Goal: Check status: Check status

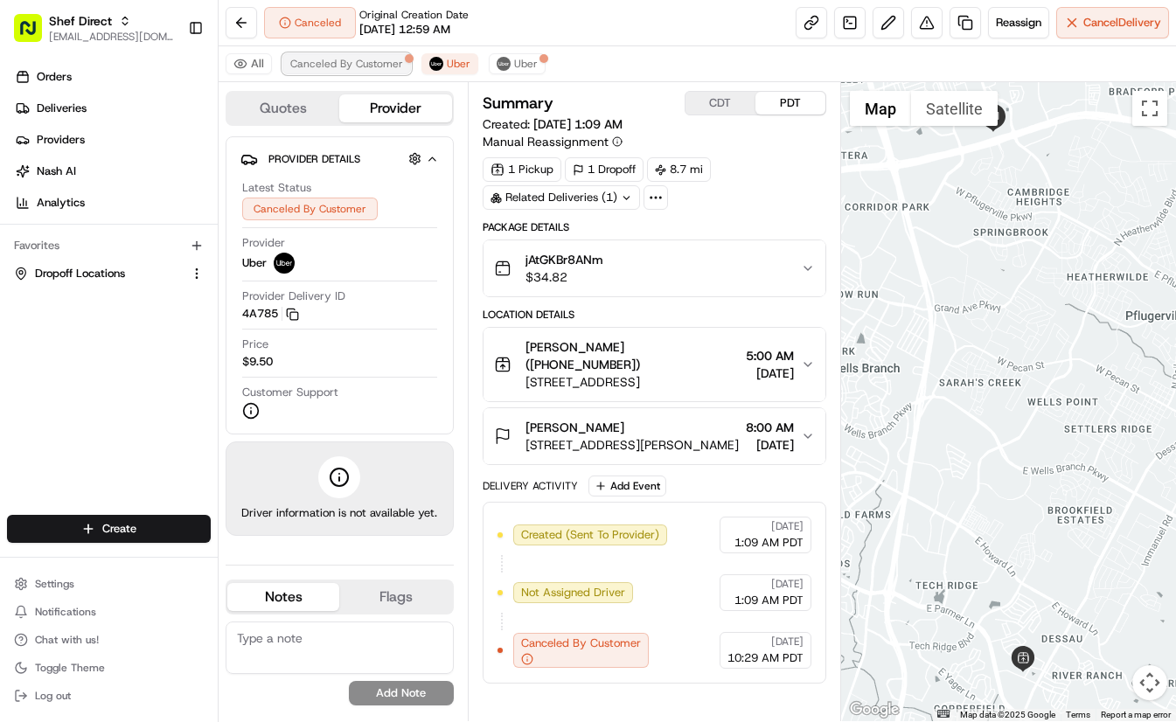
click at [336, 69] on span "Canceled By Customer" at bounding box center [346, 64] width 113 height 14
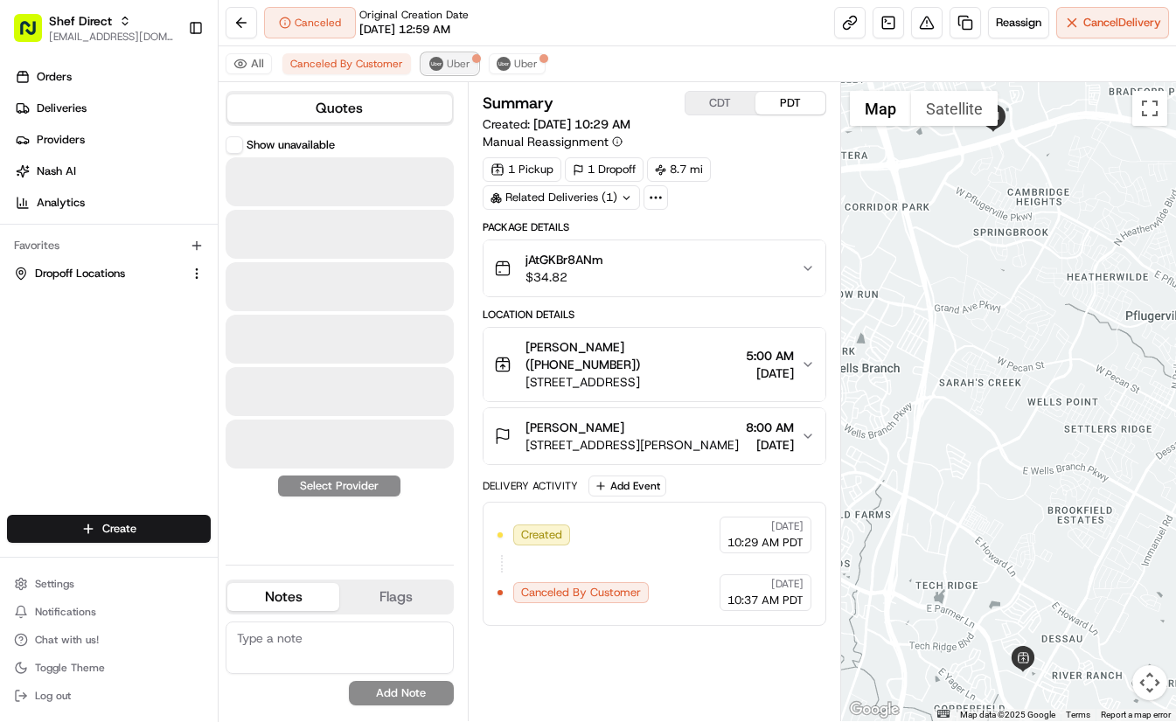
click at [430, 71] on button "Uber" at bounding box center [449, 63] width 57 height 21
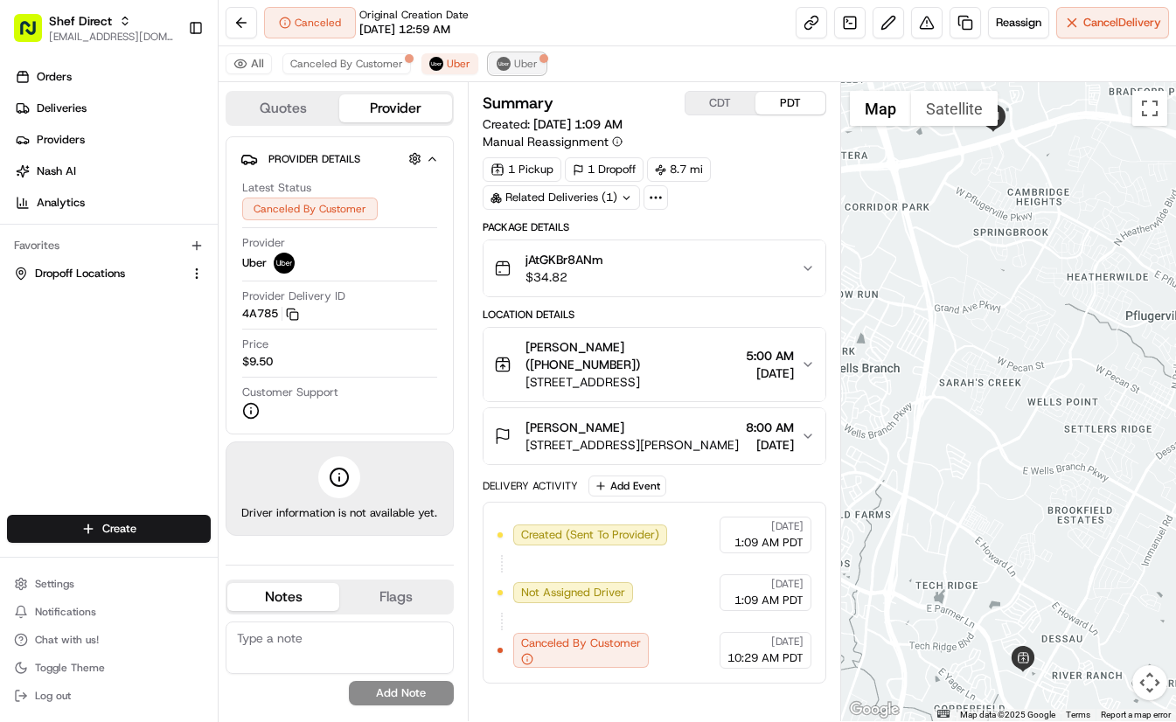
click at [518, 68] on span "Uber" at bounding box center [526, 64] width 24 height 14
click at [447, 68] on span "Uber" at bounding box center [459, 64] width 24 height 14
click at [522, 659] on circle "button" at bounding box center [527, 659] width 10 height 10
click at [361, 62] on span "Canceled By Customer" at bounding box center [346, 64] width 113 height 14
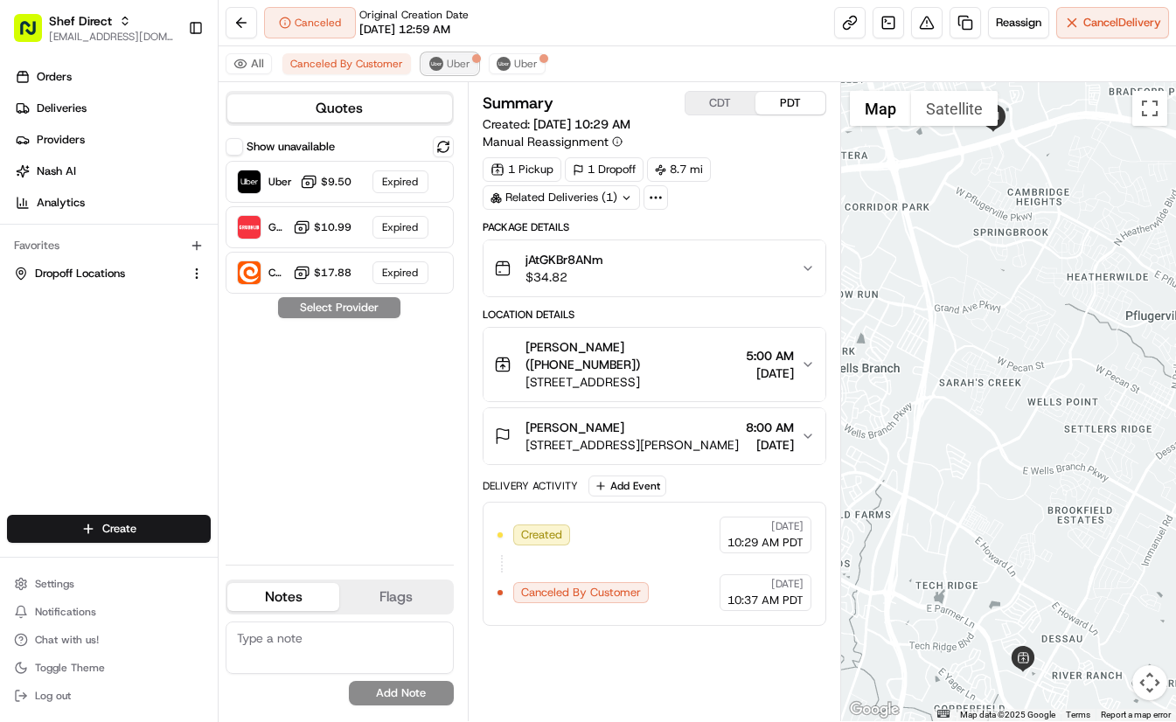
click at [453, 61] on span "Uber" at bounding box center [459, 64] width 24 height 14
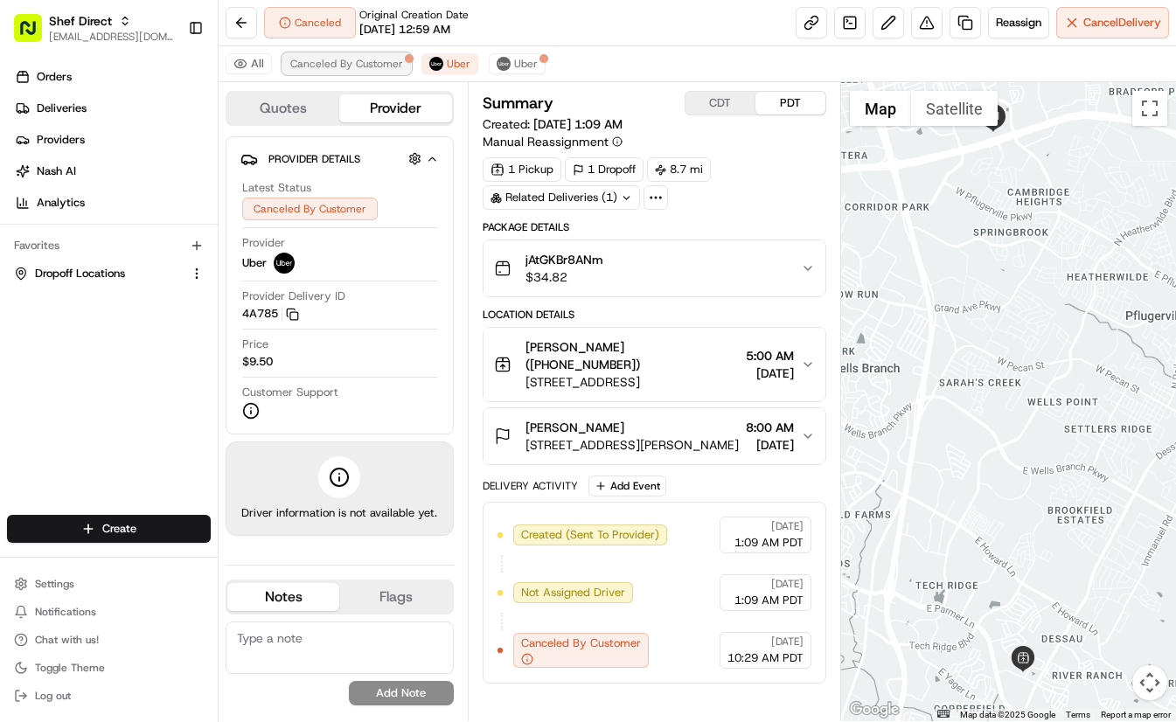
click at [386, 61] on span "Canceled By Customer" at bounding box center [346, 64] width 113 height 14
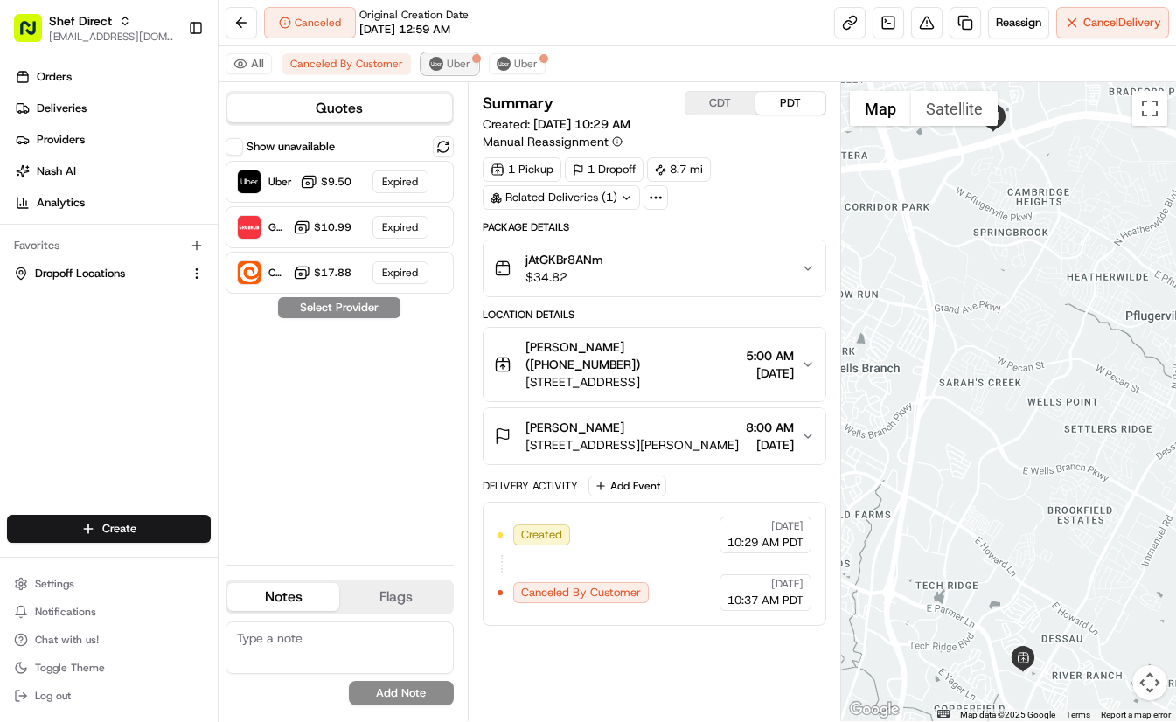
click at [448, 61] on span "Uber" at bounding box center [459, 64] width 24 height 14
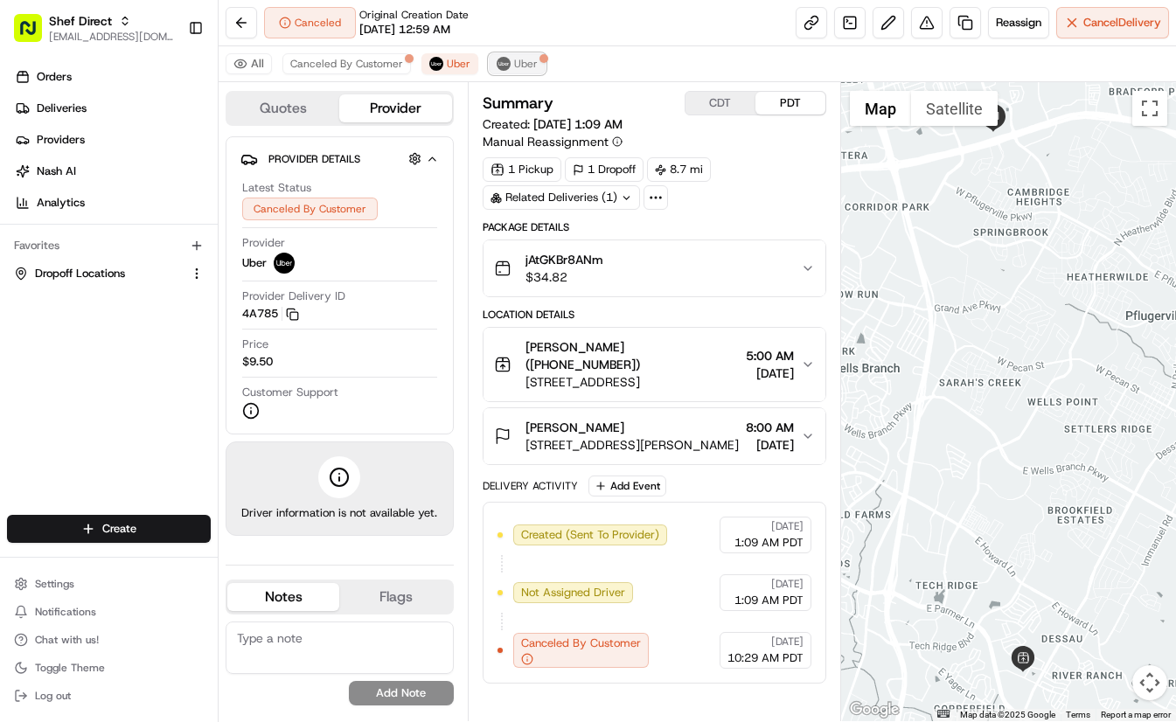
click at [497, 61] on img at bounding box center [504, 64] width 14 height 14
click at [447, 62] on span "Uber" at bounding box center [459, 64] width 24 height 14
click at [807, 358] on icon "button" at bounding box center [808, 365] width 14 height 14
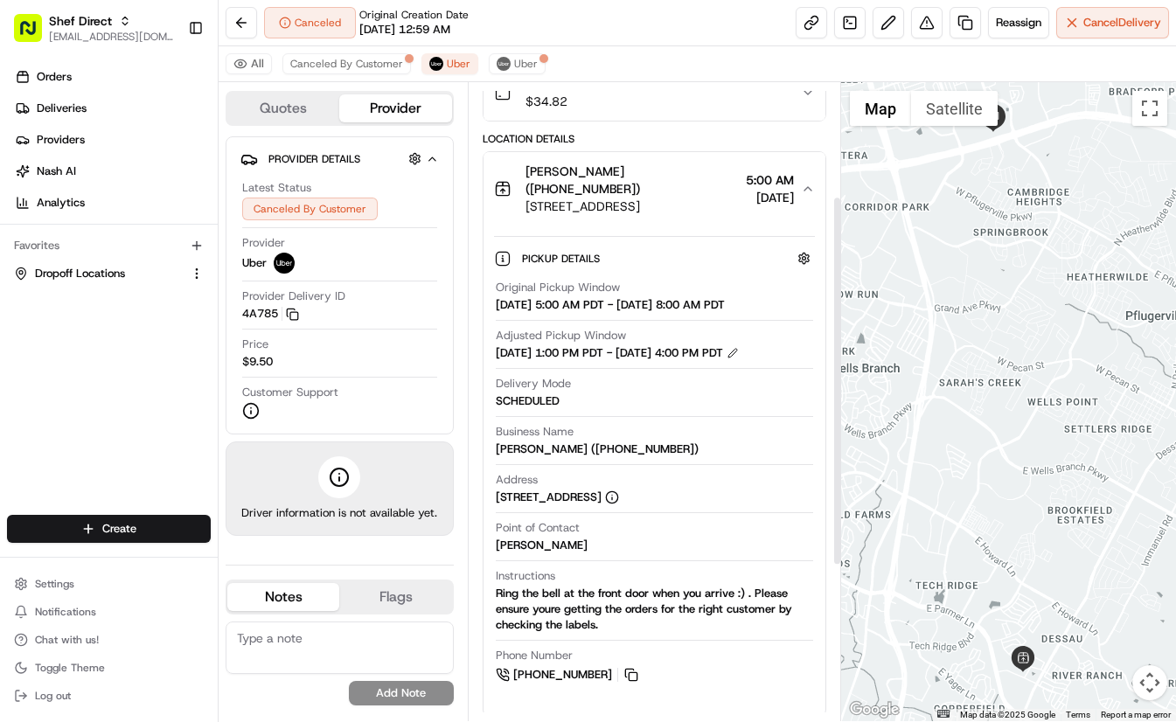
scroll to position [262, 0]
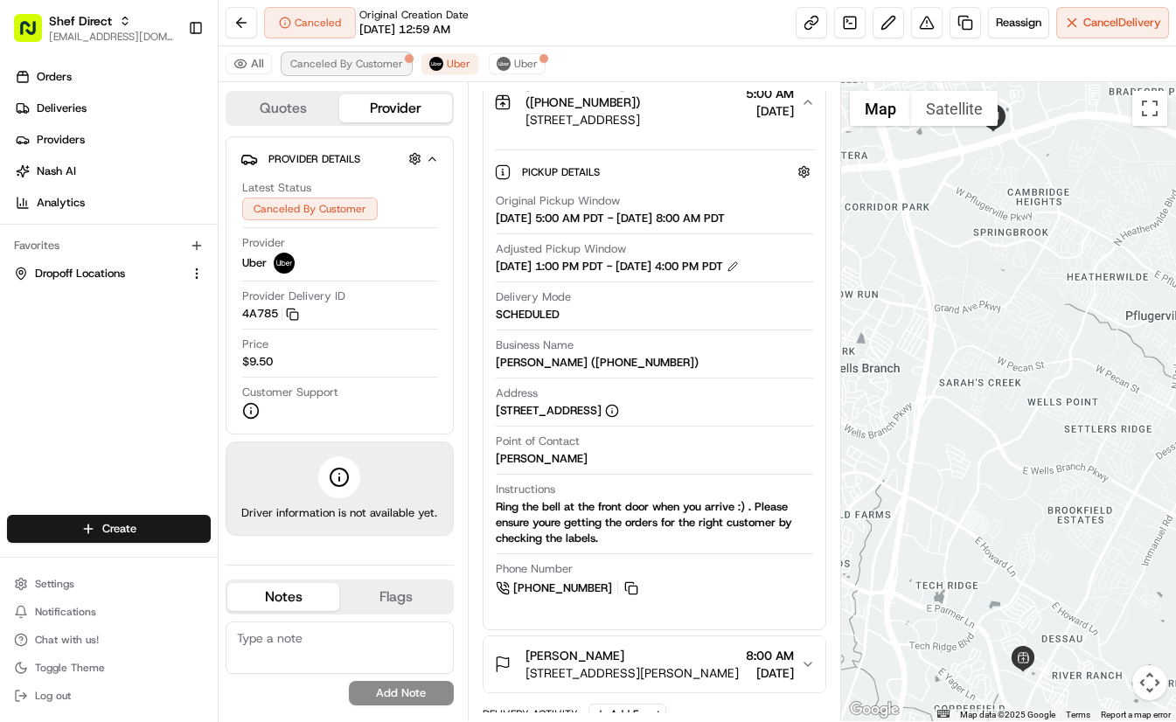
click at [357, 60] on span "Canceled By Customer" at bounding box center [346, 64] width 113 height 14
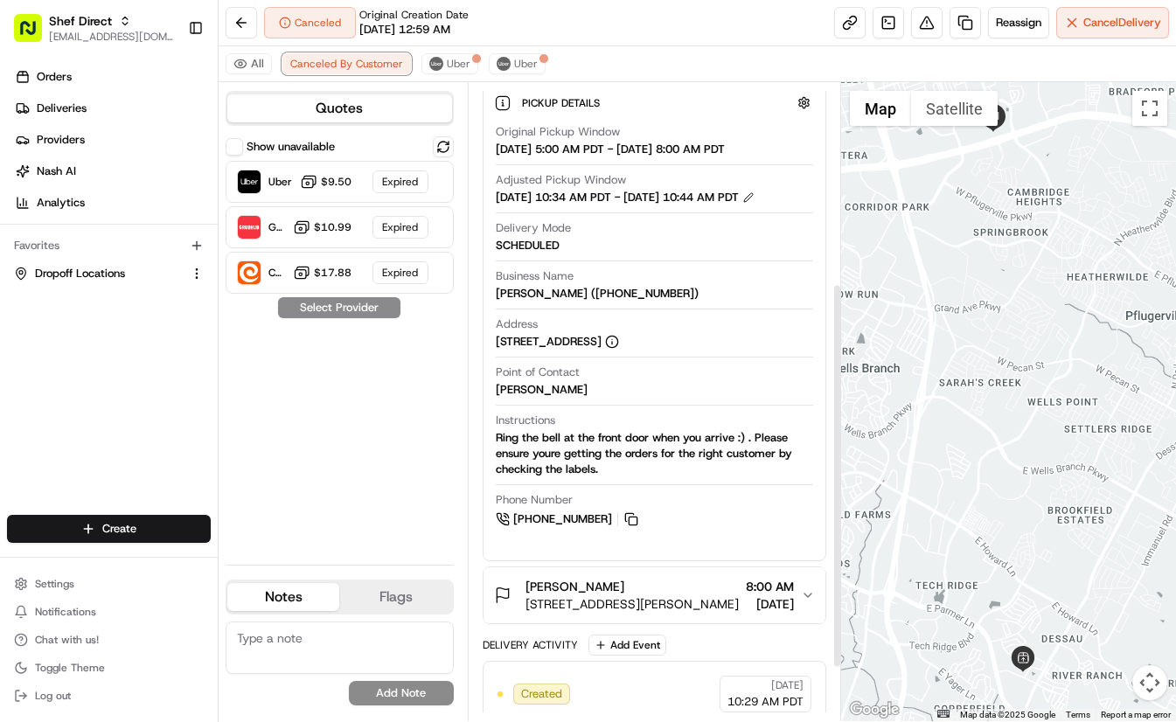
scroll to position [420, 0]
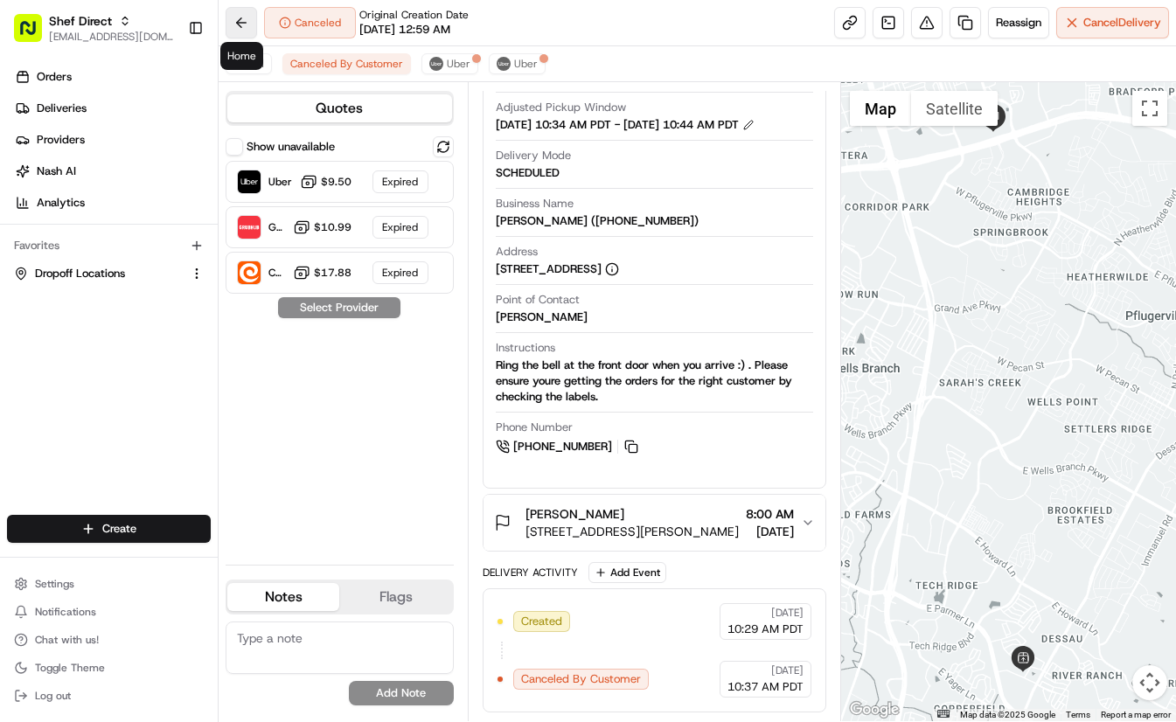
click at [247, 24] on button at bounding box center [241, 22] width 31 height 31
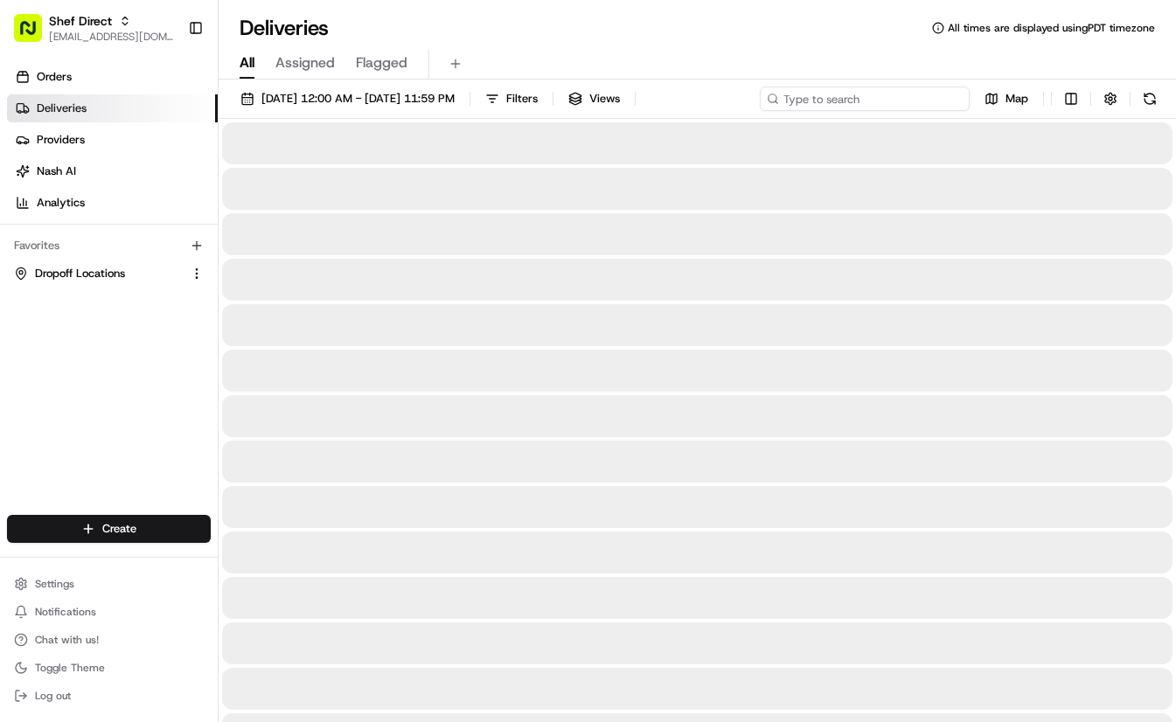
click at [870, 102] on input at bounding box center [865, 99] width 210 height 24
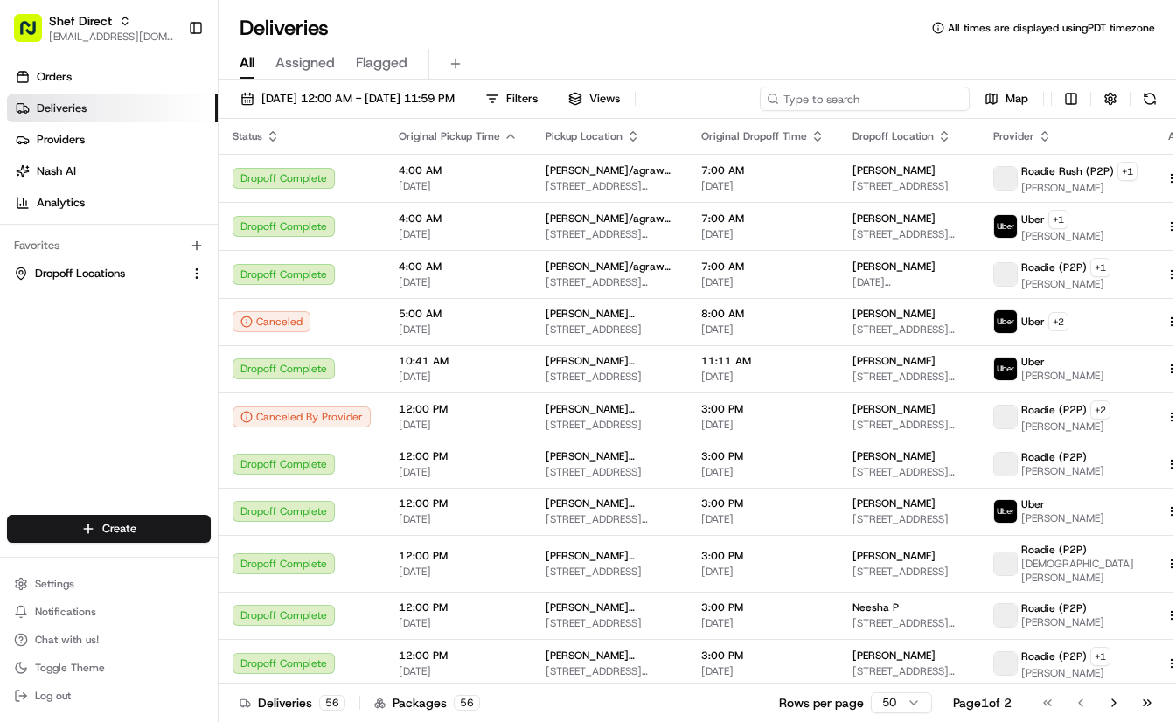
click at [848, 103] on input at bounding box center [865, 99] width 210 height 24
paste input "jAtGKBr8ANm"
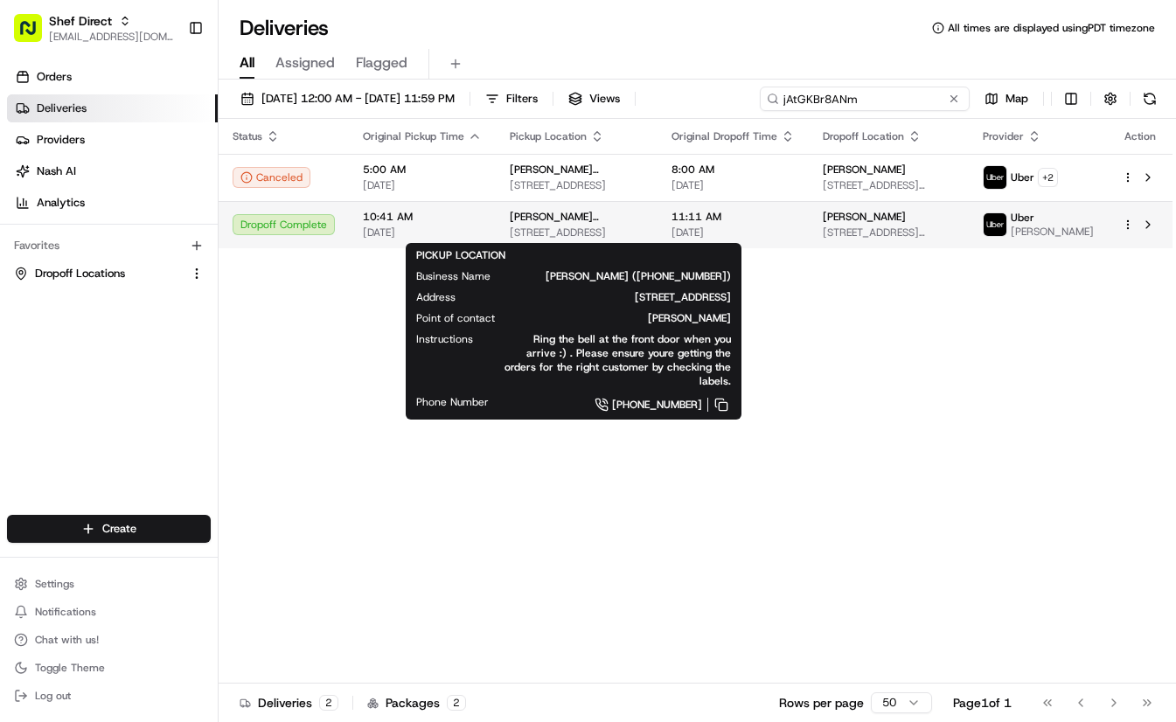
type input "jAtGKBr8ANm"
click at [583, 231] on span "[STREET_ADDRESS]" at bounding box center [577, 233] width 134 height 14
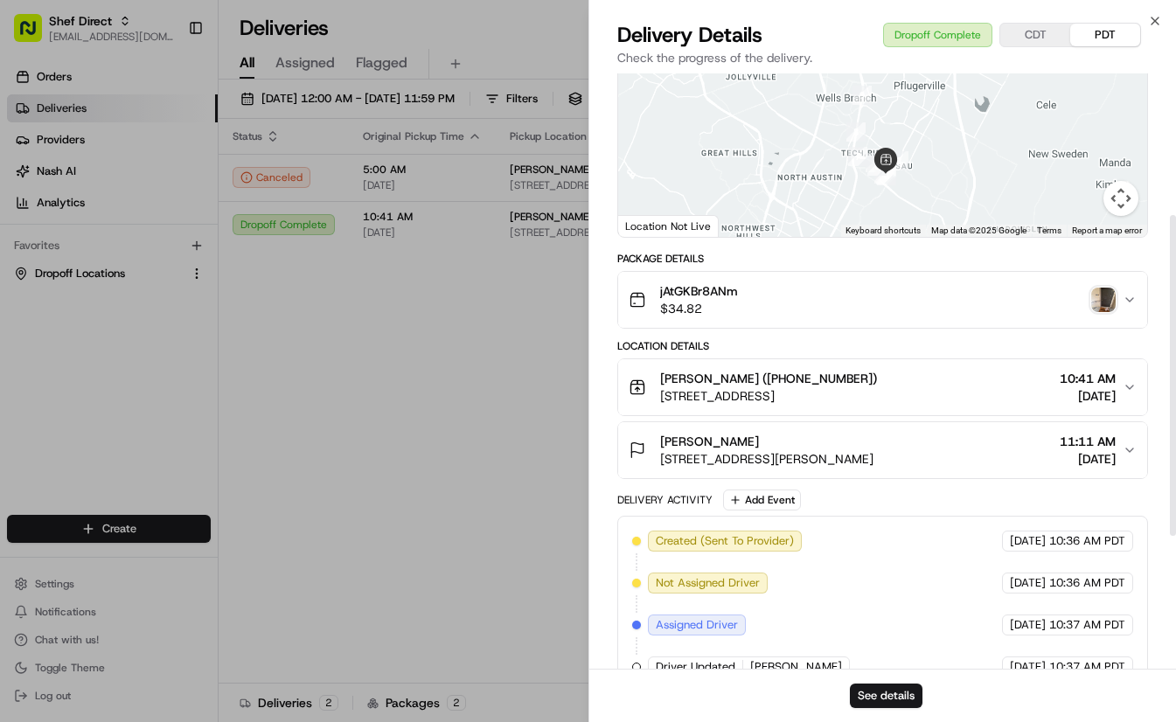
scroll to position [262, 0]
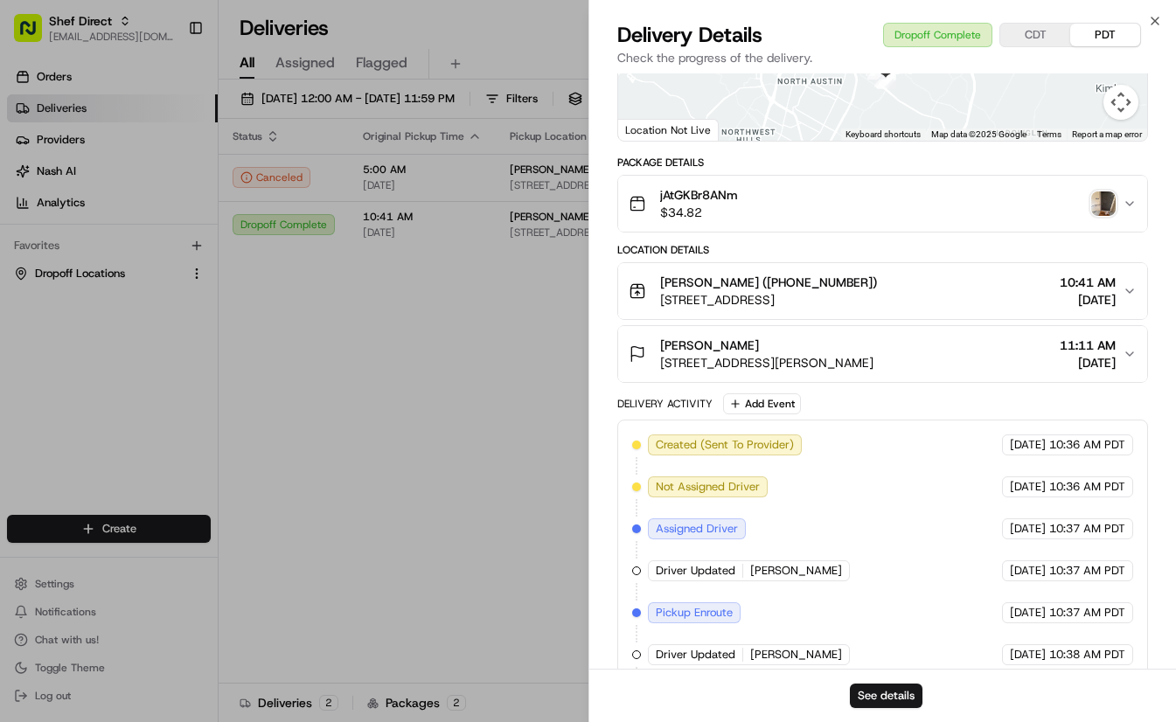
click at [1099, 216] on img "button" at bounding box center [1103, 203] width 24 height 24
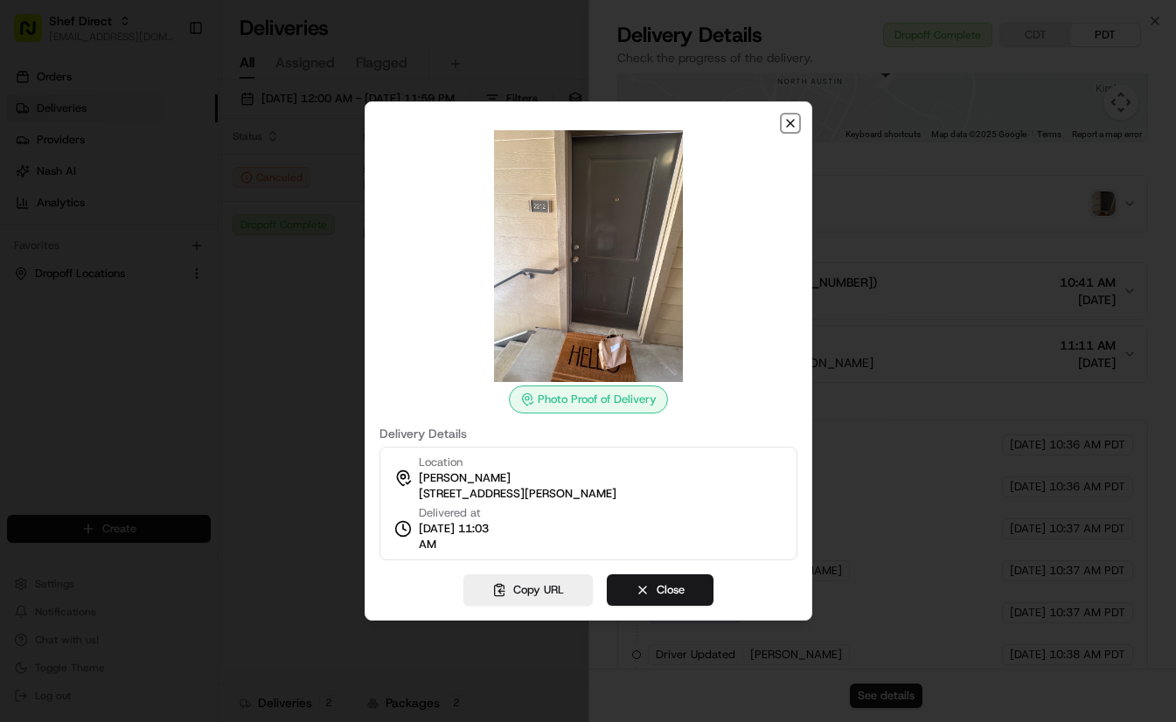
click at [790, 122] on icon "button" at bounding box center [790, 123] width 7 height 7
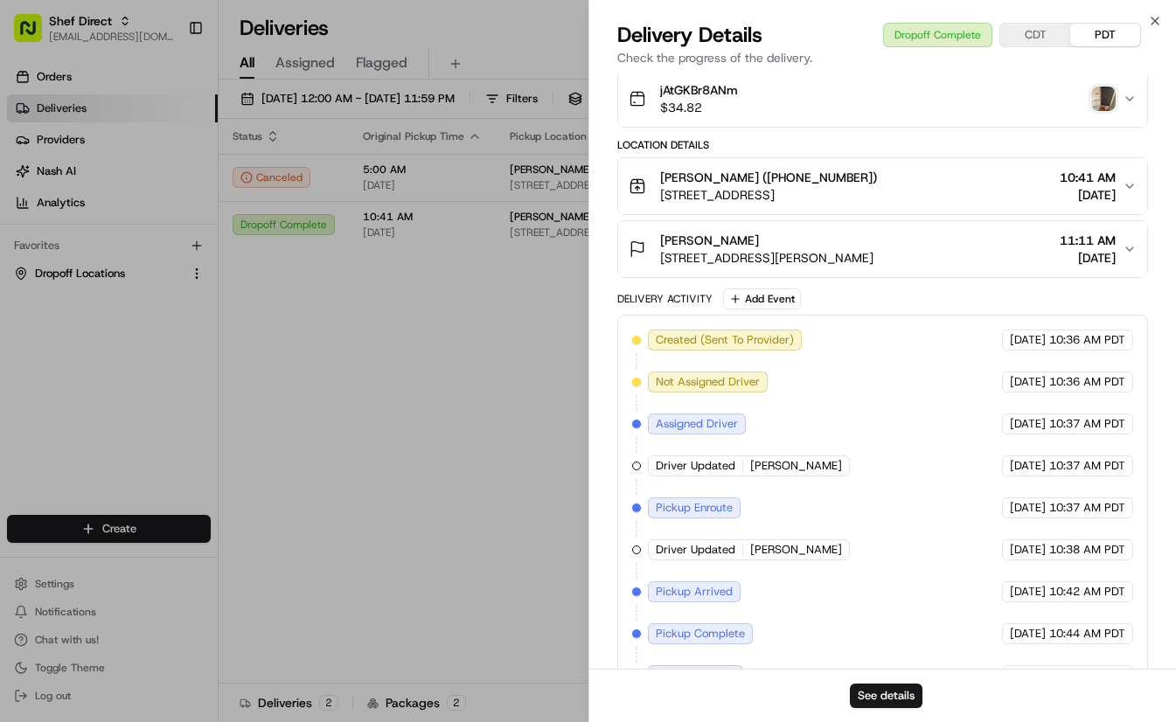
scroll to position [508, 0]
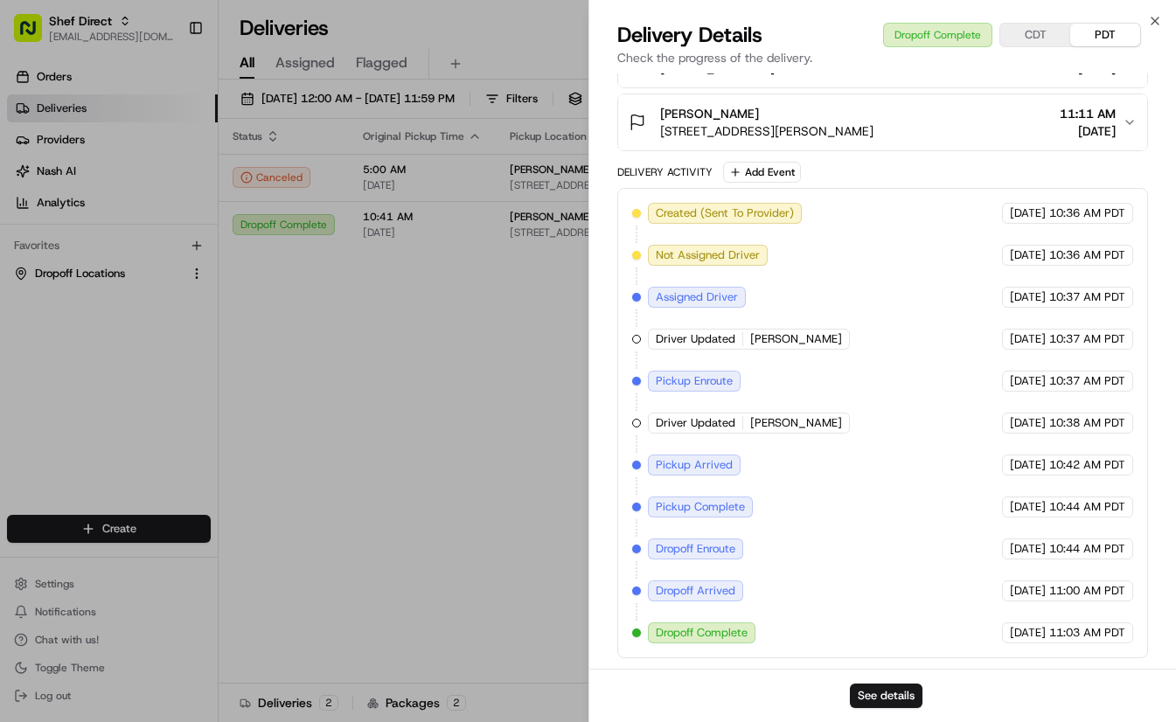
drag, startPoint x: 906, startPoint y: 691, endPoint x: 524, endPoint y: 490, distance: 431.3
click at [524, 491] on body "Shef Direct [EMAIL_ADDRESS][DOMAIN_NAME] Toggle Sidebar Orders Deliveries Provi…" at bounding box center [588, 361] width 1176 height 722
